Goal: Task Accomplishment & Management: Manage account settings

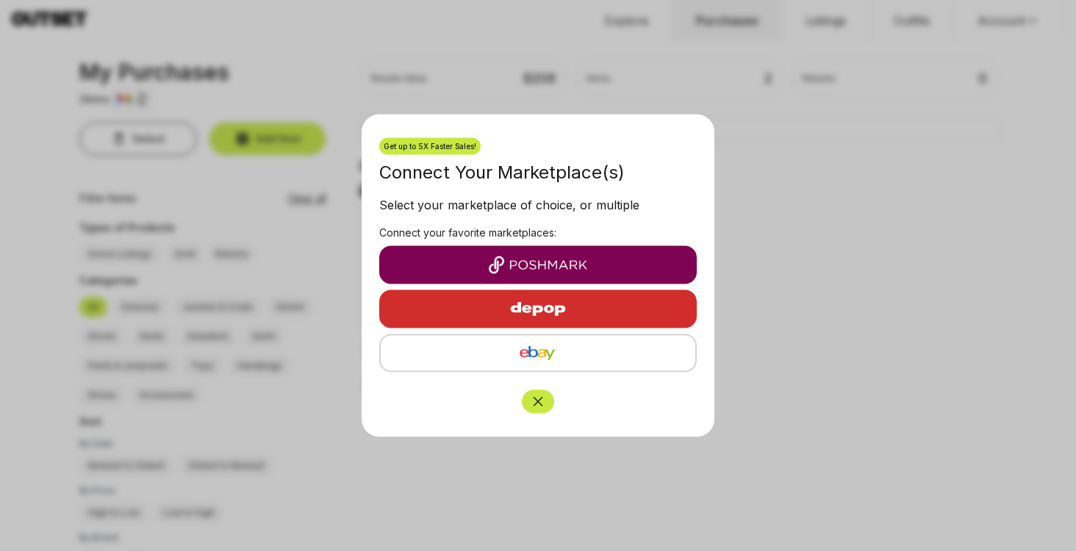
click at [538, 401] on icon "Close" at bounding box center [538, 402] width 15 height 15
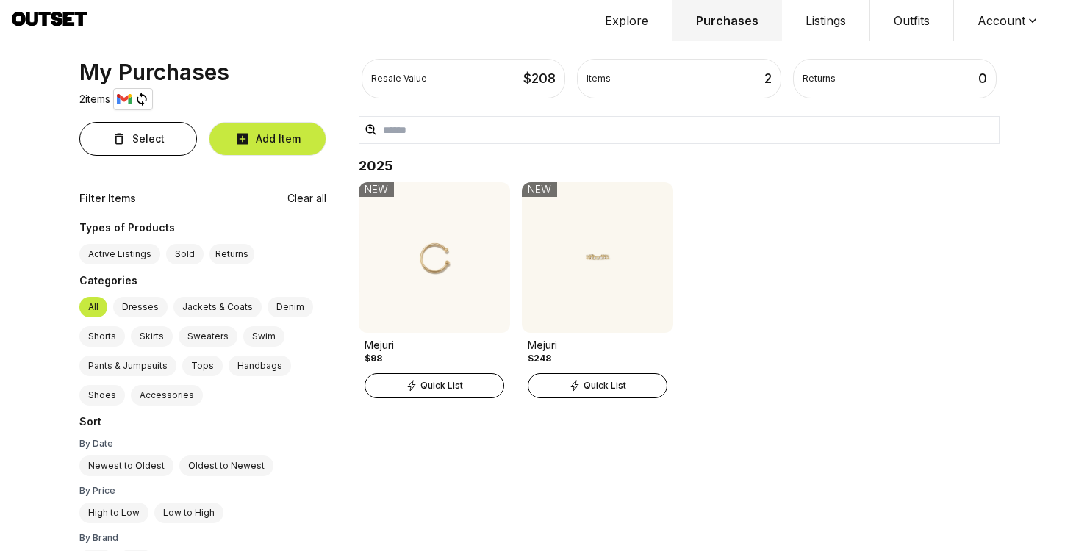
click at [990, 22] on button "Account" at bounding box center [1009, 20] width 110 height 41
click at [986, 51] on span "Profile" at bounding box center [999, 48] width 129 height 26
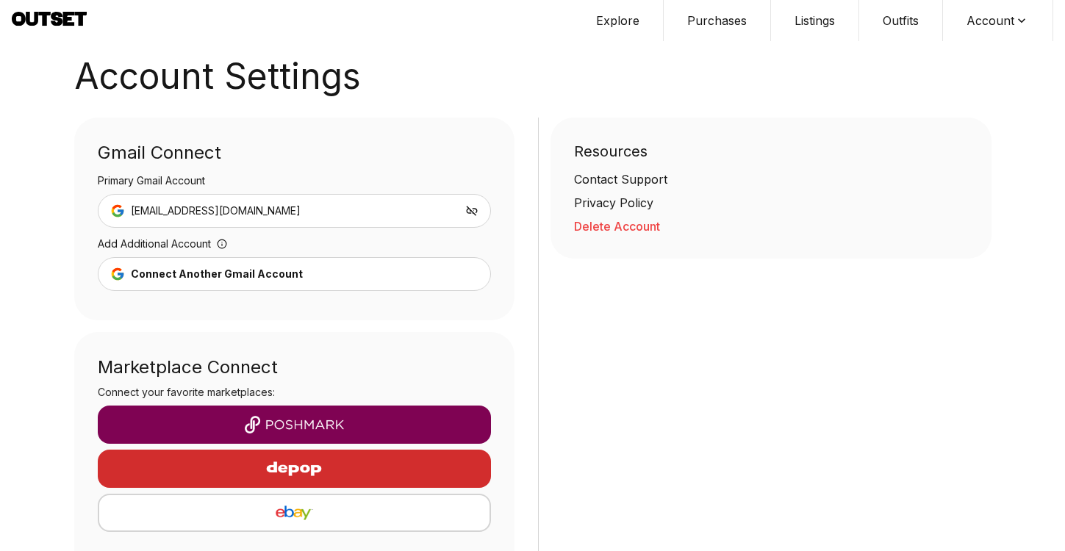
click at [599, 227] on button "Delete Account" at bounding box center [771, 227] width 394 height 18
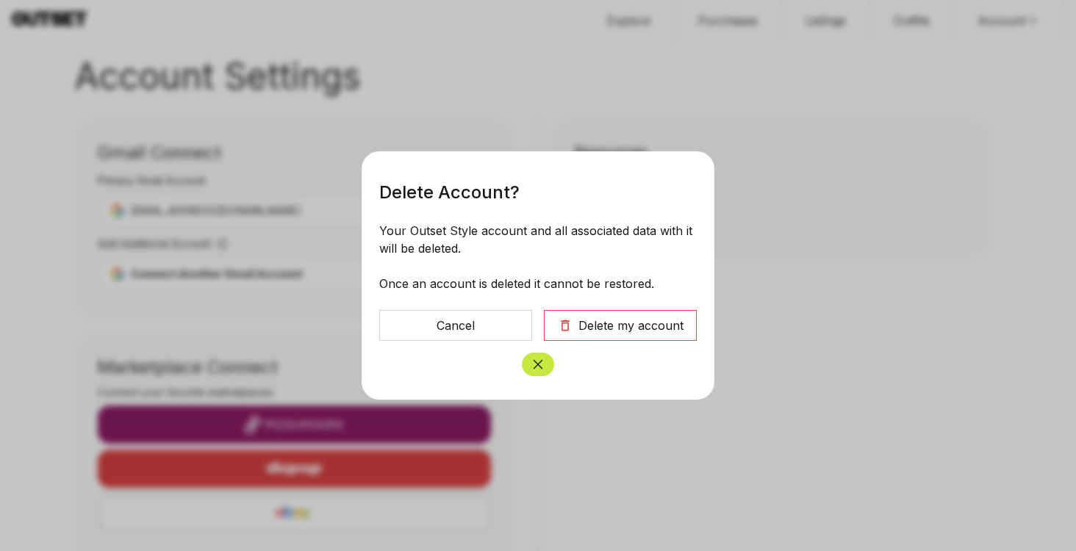
click at [615, 327] on div "Delete my account" at bounding box center [630, 326] width 105 height 18
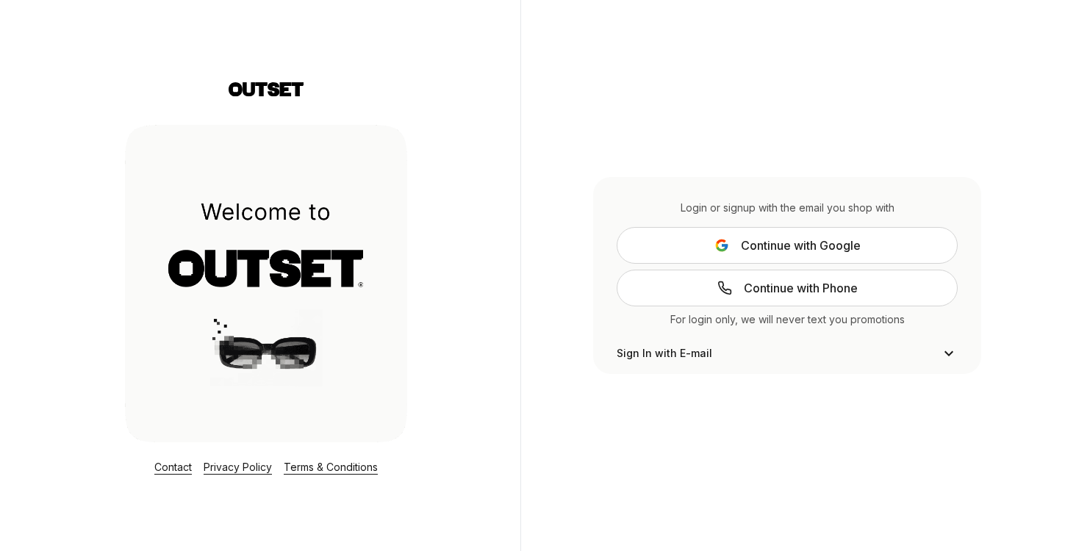
click at [801, 261] on button "Continue with Google" at bounding box center [787, 245] width 341 height 37
